Goal: Information Seeking & Learning: Learn about a topic

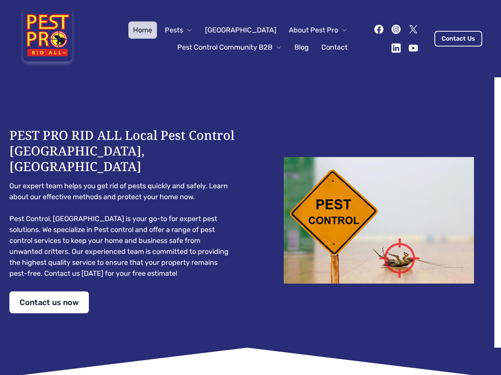
click at [250, 188] on div "PEST PRO RID ALL Local Pest Control [GEOGRAPHIC_DATA], [GEOGRAPHIC_DATA] Our ex…" at bounding box center [250, 220] width 482 height 186
click at [183, 30] on span "Pests" at bounding box center [174, 30] width 18 height 11
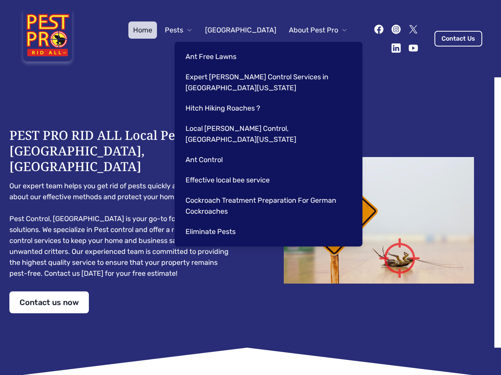
click at [310, 30] on span "About Pest Pro" at bounding box center [313, 30] width 49 height 11
click at [221, 47] on div "Ant Free Lawns Expert [PERSON_NAME] Control Services in [GEOGRAPHIC_DATA] [US_S…" at bounding box center [268, 144] width 188 height 205
